Goal: Navigation & Orientation: Find specific page/section

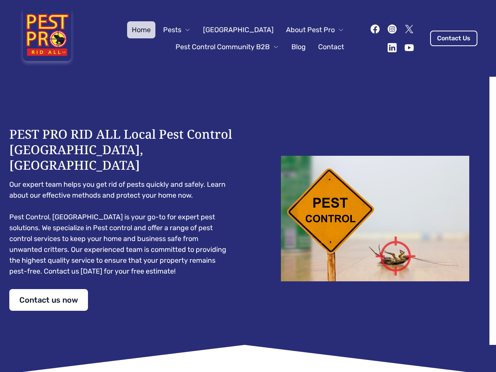
click at [248, 186] on div "PEST PRO RID ALL Local Pest Control [GEOGRAPHIC_DATA], [GEOGRAPHIC_DATA] Our ex…" at bounding box center [247, 218] width 477 height 184
click at [181, 30] on span "Pests" at bounding box center [172, 29] width 18 height 11
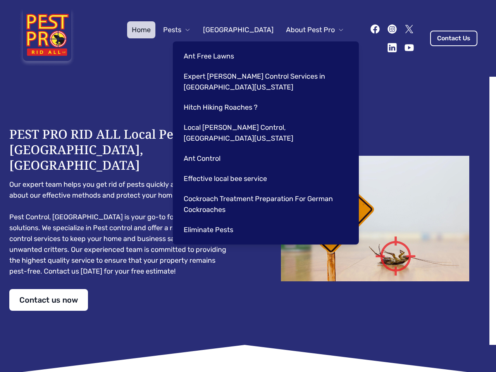
click at [307, 30] on span "About Pest Pro" at bounding box center [310, 29] width 49 height 11
click at [219, 47] on div "Ant Free Lawns Expert [PERSON_NAME] Control Services in [GEOGRAPHIC_DATA] [US_S…" at bounding box center [266, 142] width 186 height 203
